Goal: Task Accomplishment & Management: Manage account settings

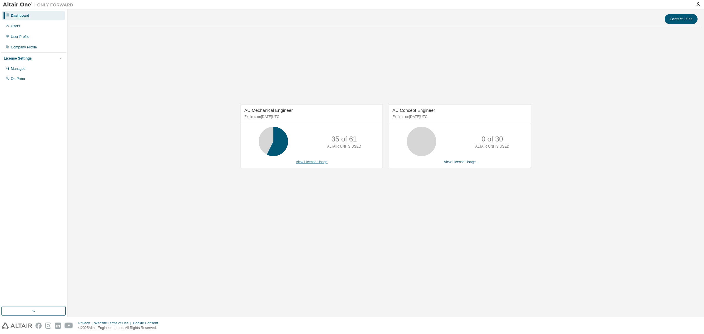
click at [319, 163] on link "View License Usage" at bounding box center [312, 162] width 32 height 4
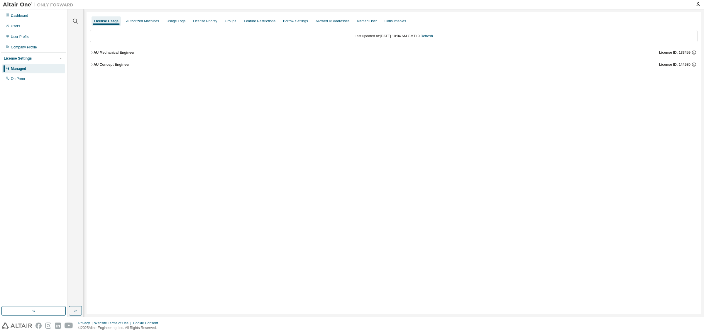
click at [93, 52] on icon "button" at bounding box center [92, 53] width 4 height 4
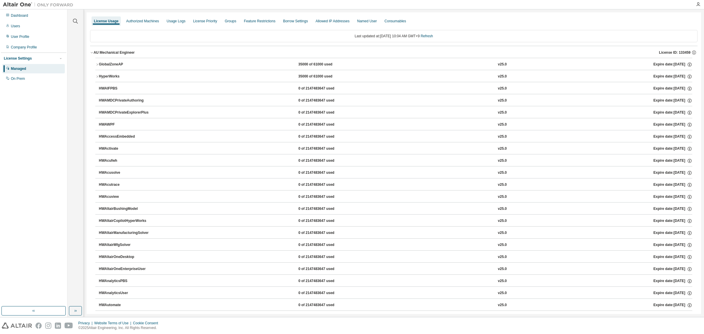
click at [96, 63] on icon "button" at bounding box center [97, 65] width 4 height 4
